Goal: Navigation & Orientation: Find specific page/section

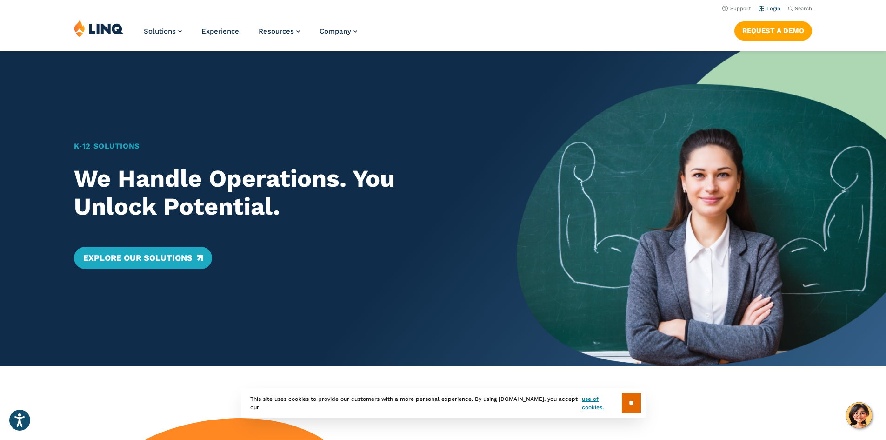
click at [766, 7] on link "Login" at bounding box center [770, 9] width 22 height 6
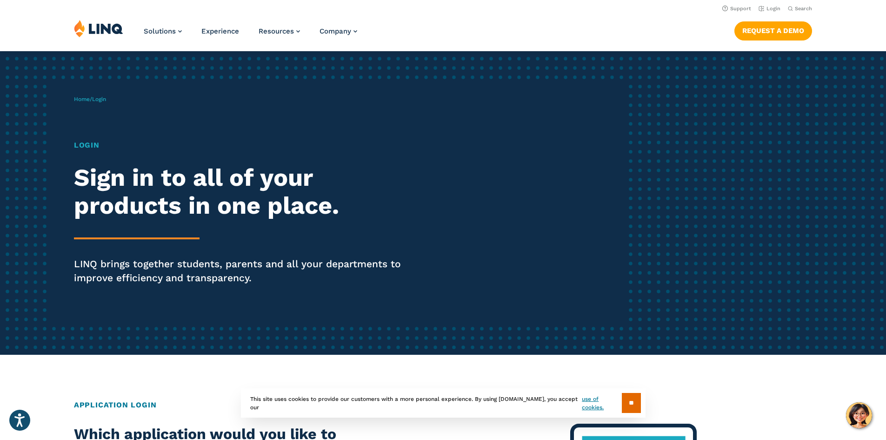
click at [81, 142] on h1 "Login" at bounding box center [245, 145] width 342 height 11
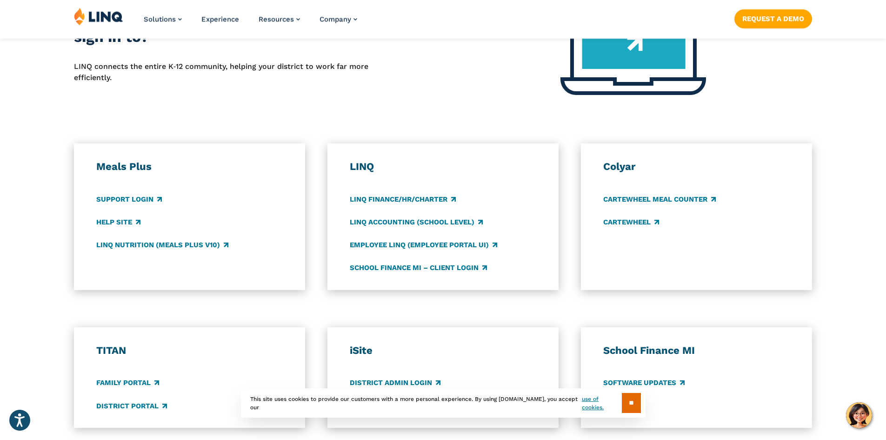
scroll to position [419, 0]
drag, startPoint x: 475, startPoint y: 65, endPoint x: 468, endPoint y: 71, distance: 8.6
click at [475, 67] on div at bounding box center [633, 55] width 358 height 101
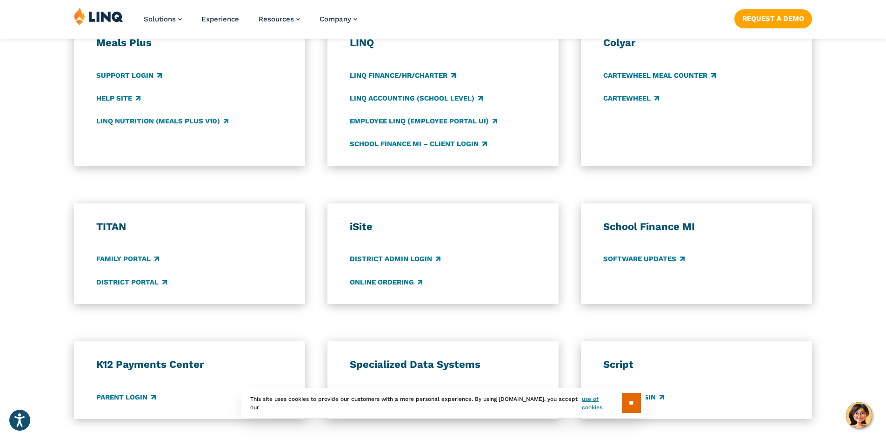
scroll to position [558, 0]
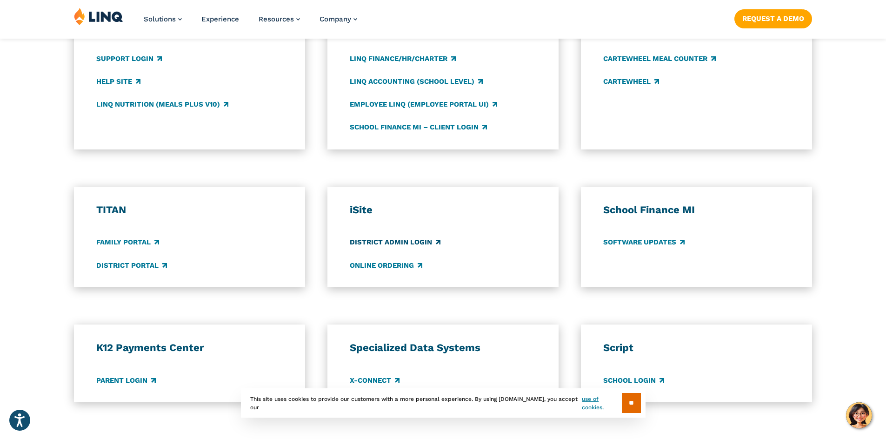
click at [367, 239] on link "District Admin Login" at bounding box center [395, 242] width 91 height 10
